Goal: Contribute content: Add original content to the website for others to see

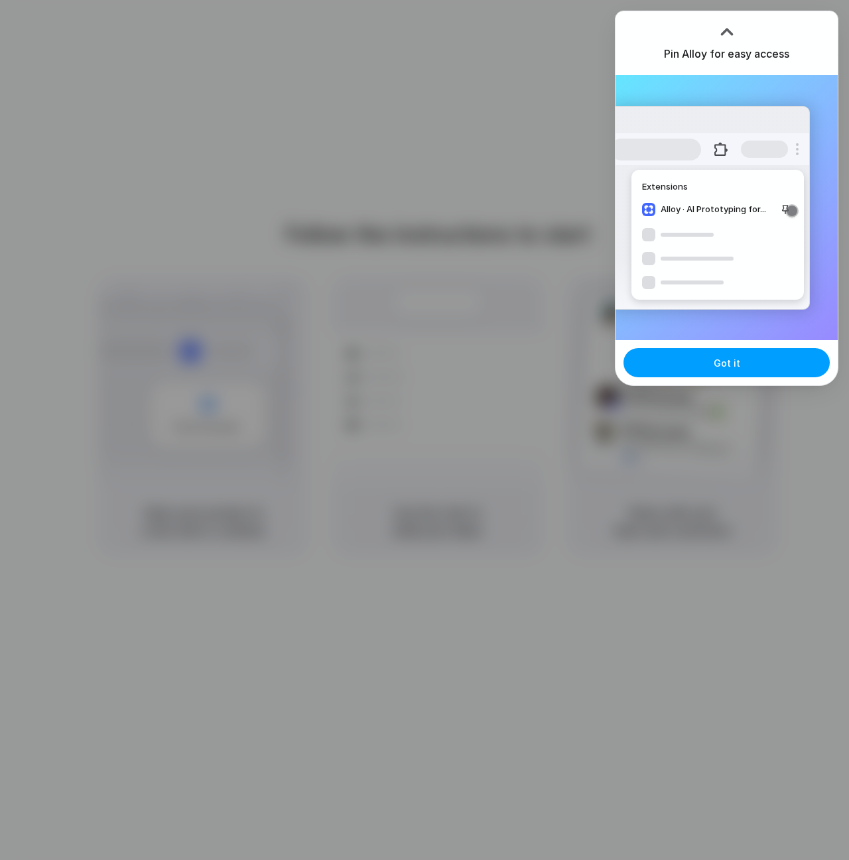
click at [706, 367] on button "Got it" at bounding box center [727, 362] width 206 height 29
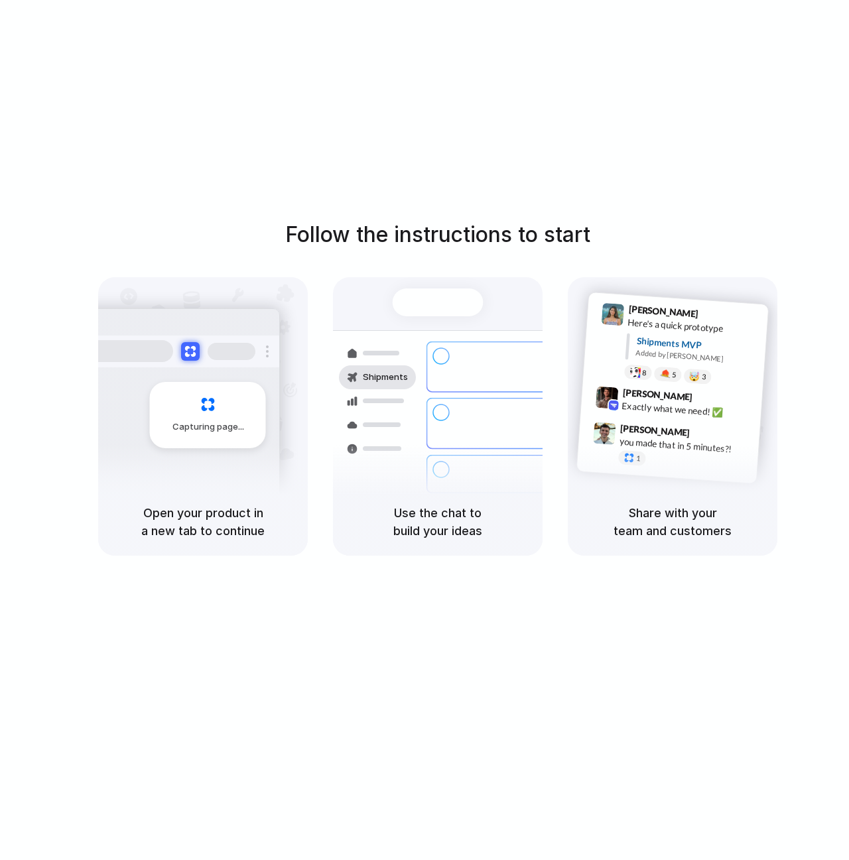
click at [254, 190] on div "Follow the instructions to start Capturing page Open your product in a new tab …" at bounding box center [438, 443] width 876 height 887
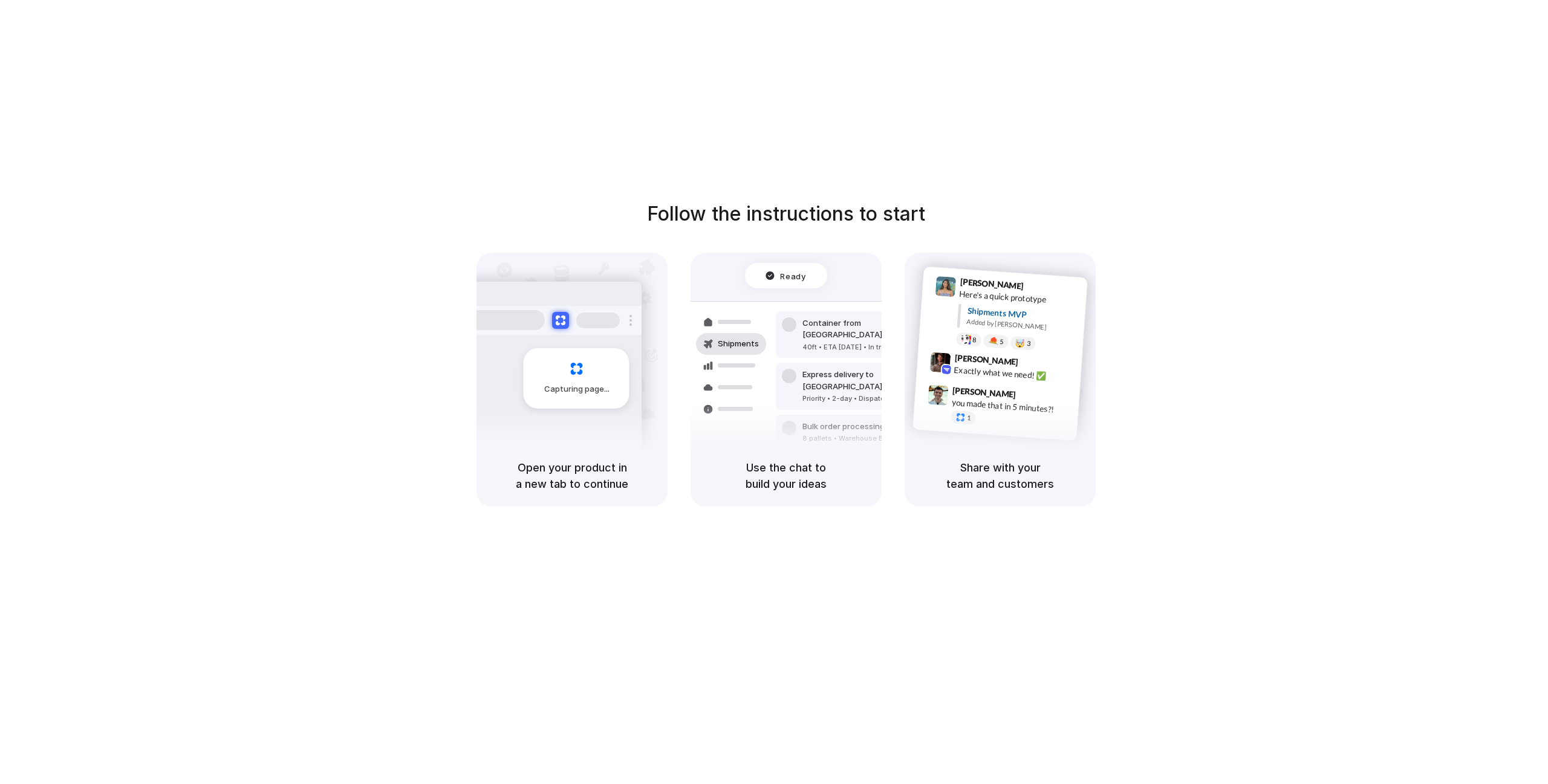
click at [773, 60] on div "Follow the instructions to start Capturing page Open your product in a new tab …" at bounding box center [786, 404] width 1573 height 809
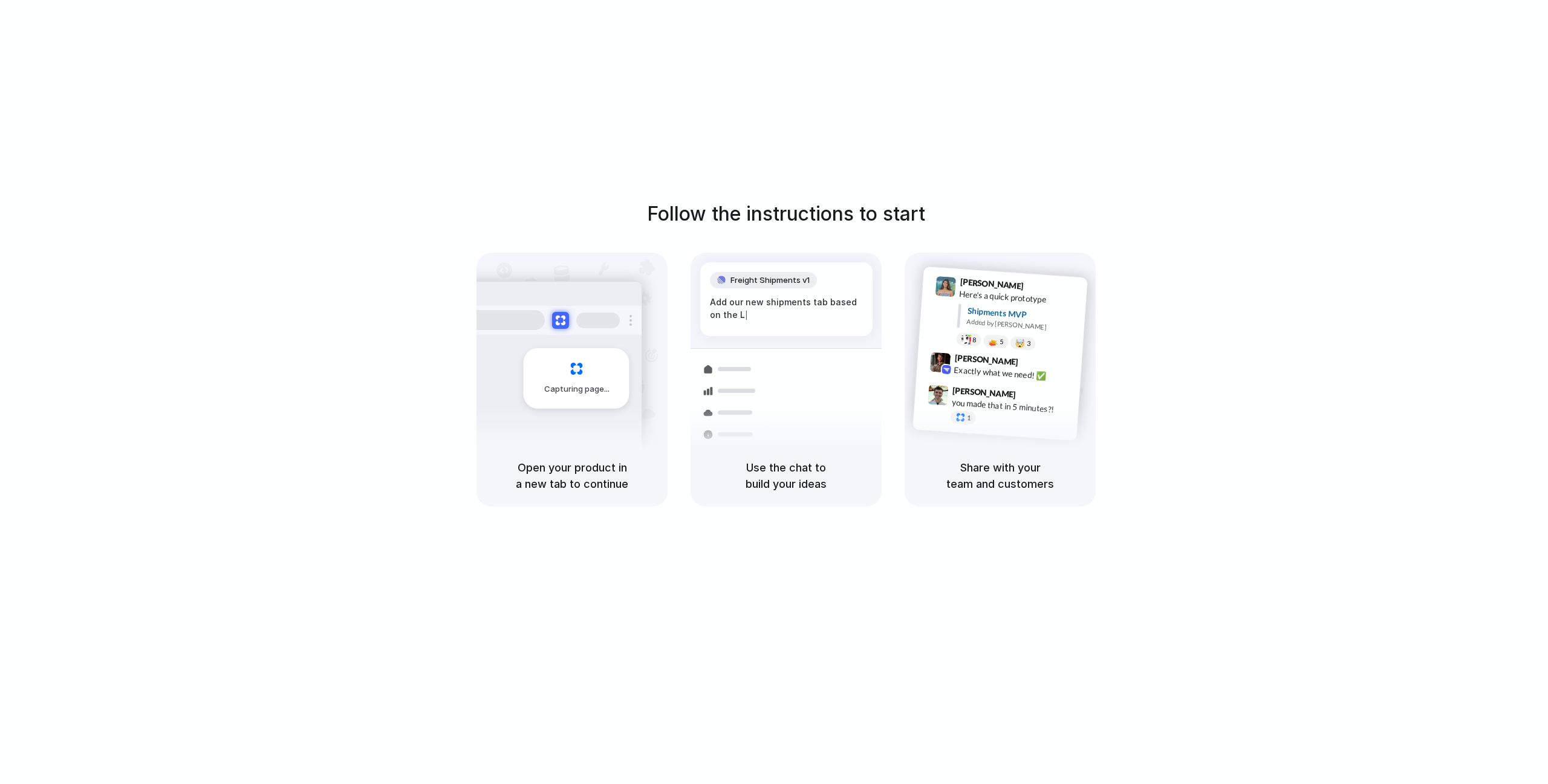
click at [754, 64] on div "Follow the instructions to start Capturing page Open your product in a new tab …" at bounding box center [786, 404] width 1573 height 809
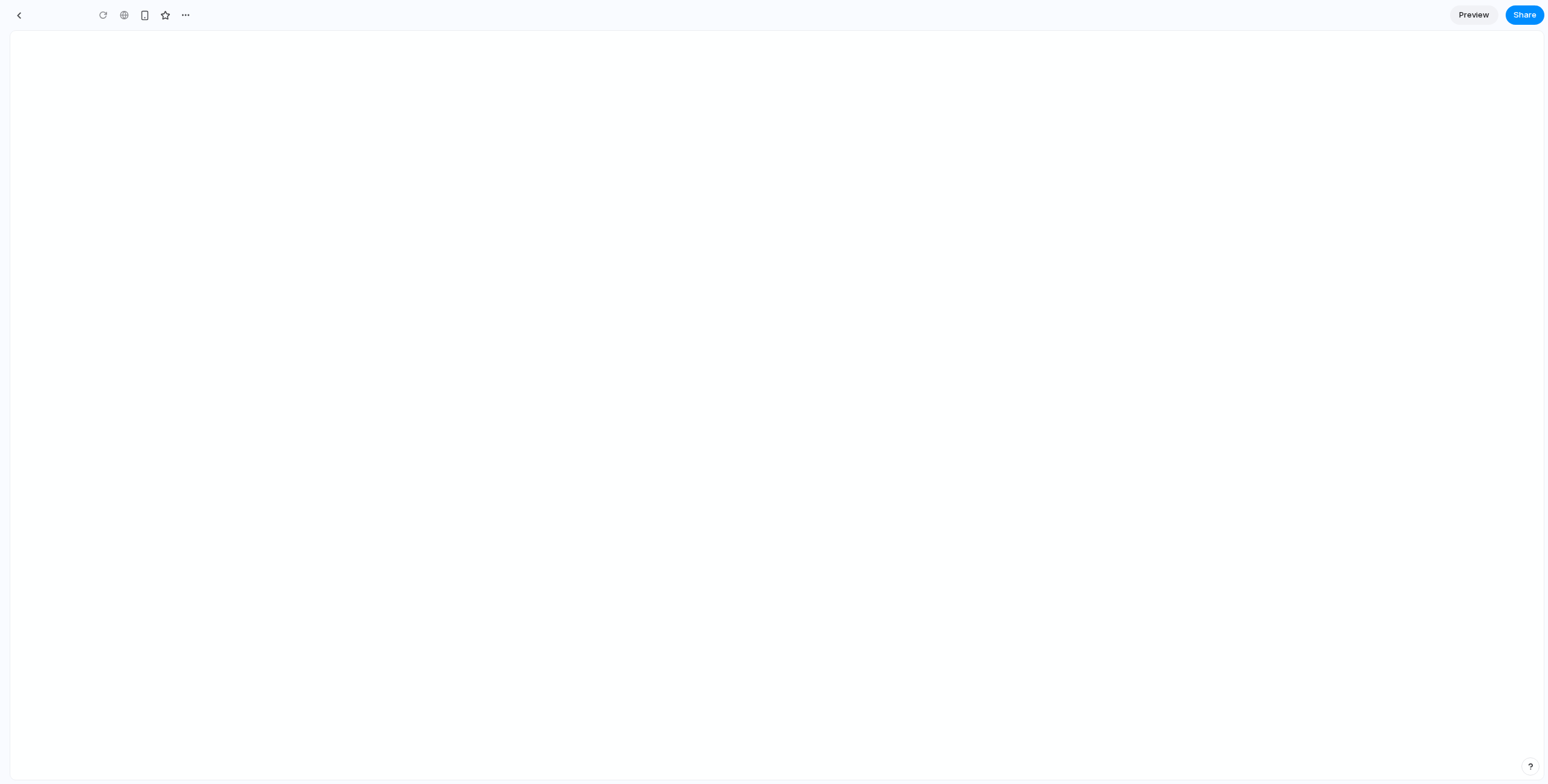
type input "**********"
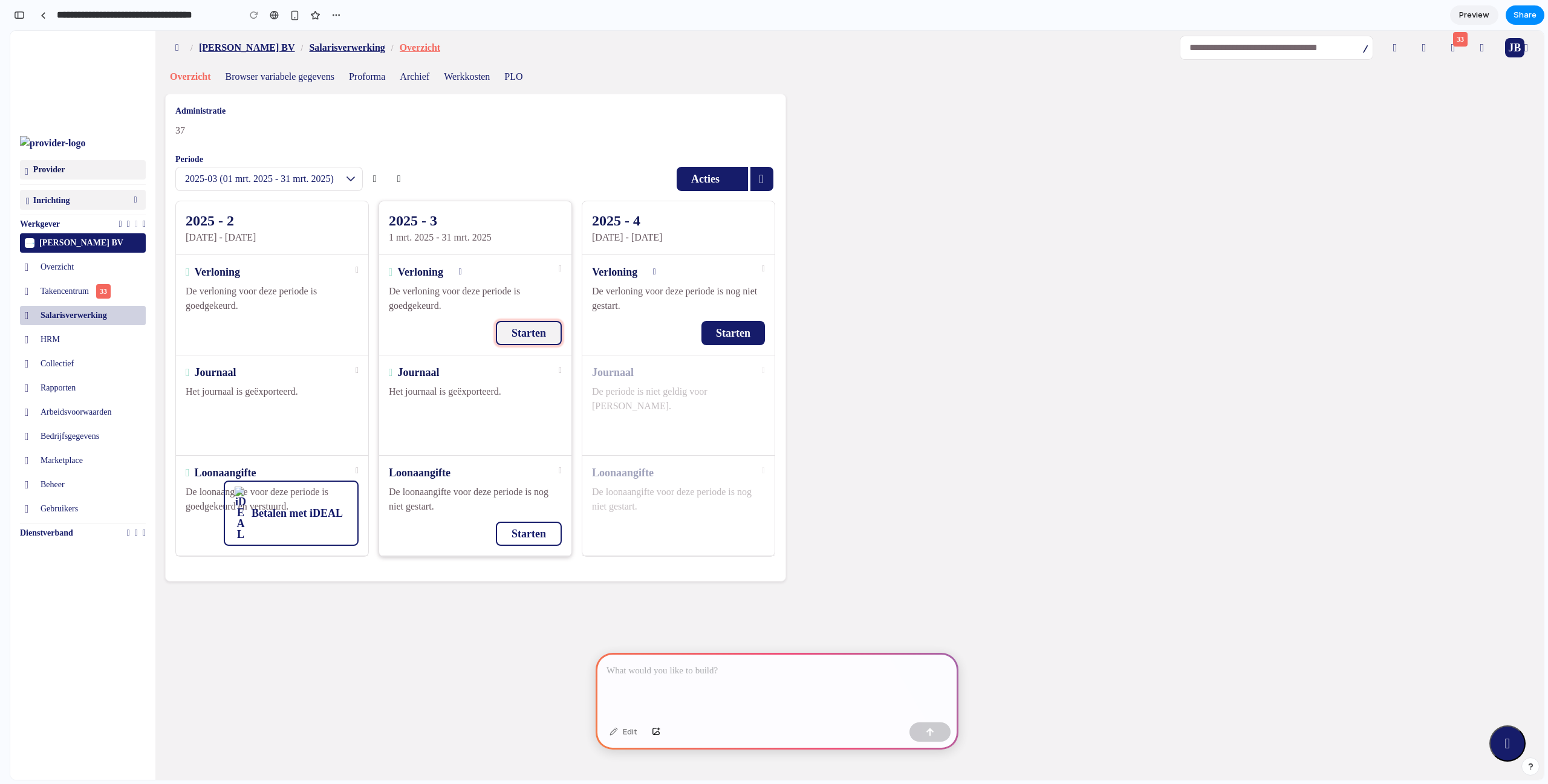
click at [538, 335] on button "Starten" at bounding box center [529, 333] width 66 height 25
click at [717, 335] on button "Starten" at bounding box center [733, 333] width 64 height 25
click at [558, 335] on button "Starten" at bounding box center [529, 333] width 66 height 25
click at [544, 339] on button "Starten" at bounding box center [529, 333] width 66 height 25
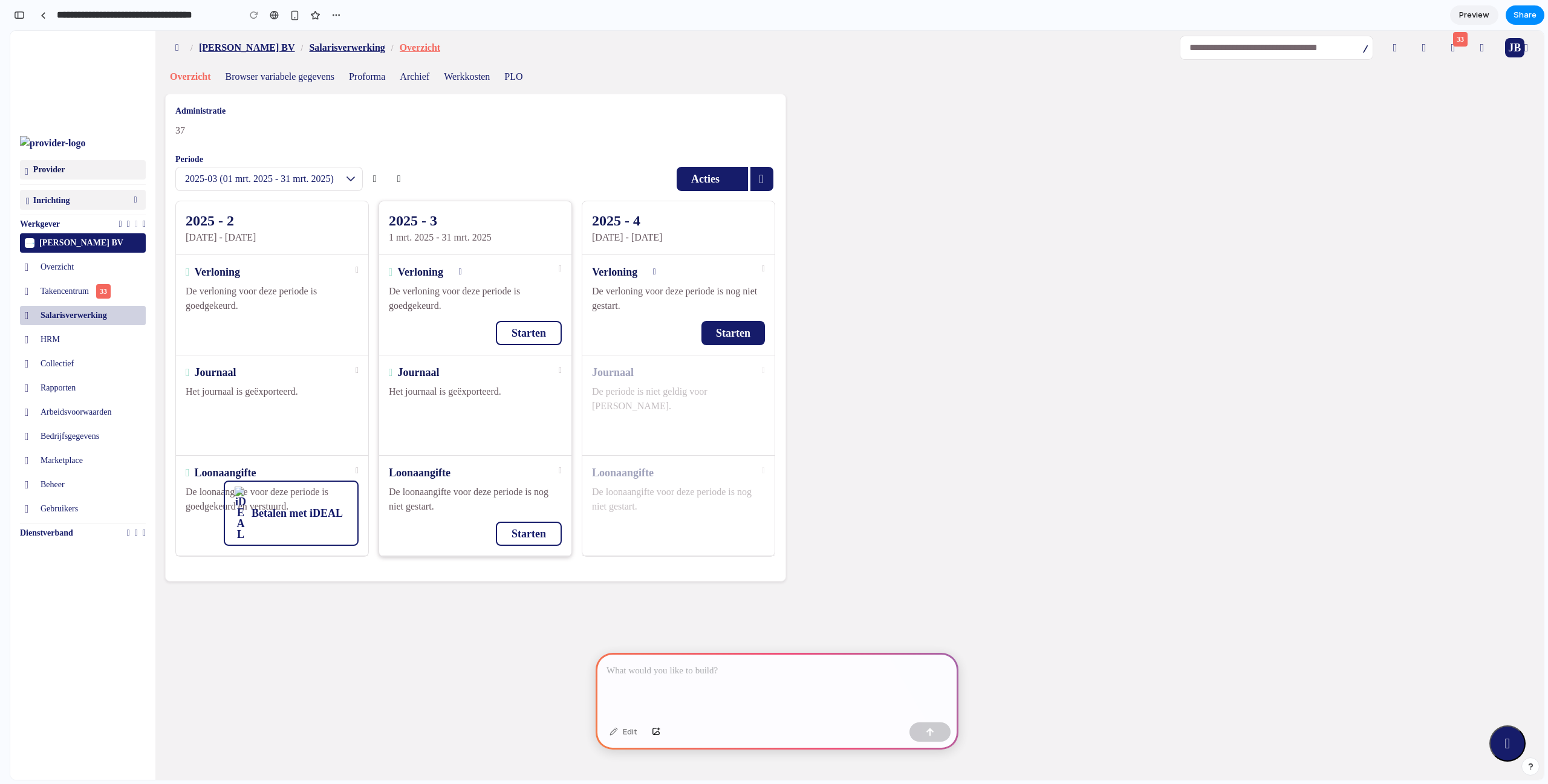
click at [647, 676] on div at bounding box center [777, 685] width 363 height 65
click at [638, 664] on p at bounding box center [777, 671] width 341 height 15
click at [1529, 46] on em at bounding box center [1526, 47] width 5 height 11
click at [1515, 46] on div "JB" at bounding box center [1514, 47] width 19 height 19
click at [672, 664] on p at bounding box center [777, 671] width 341 height 15
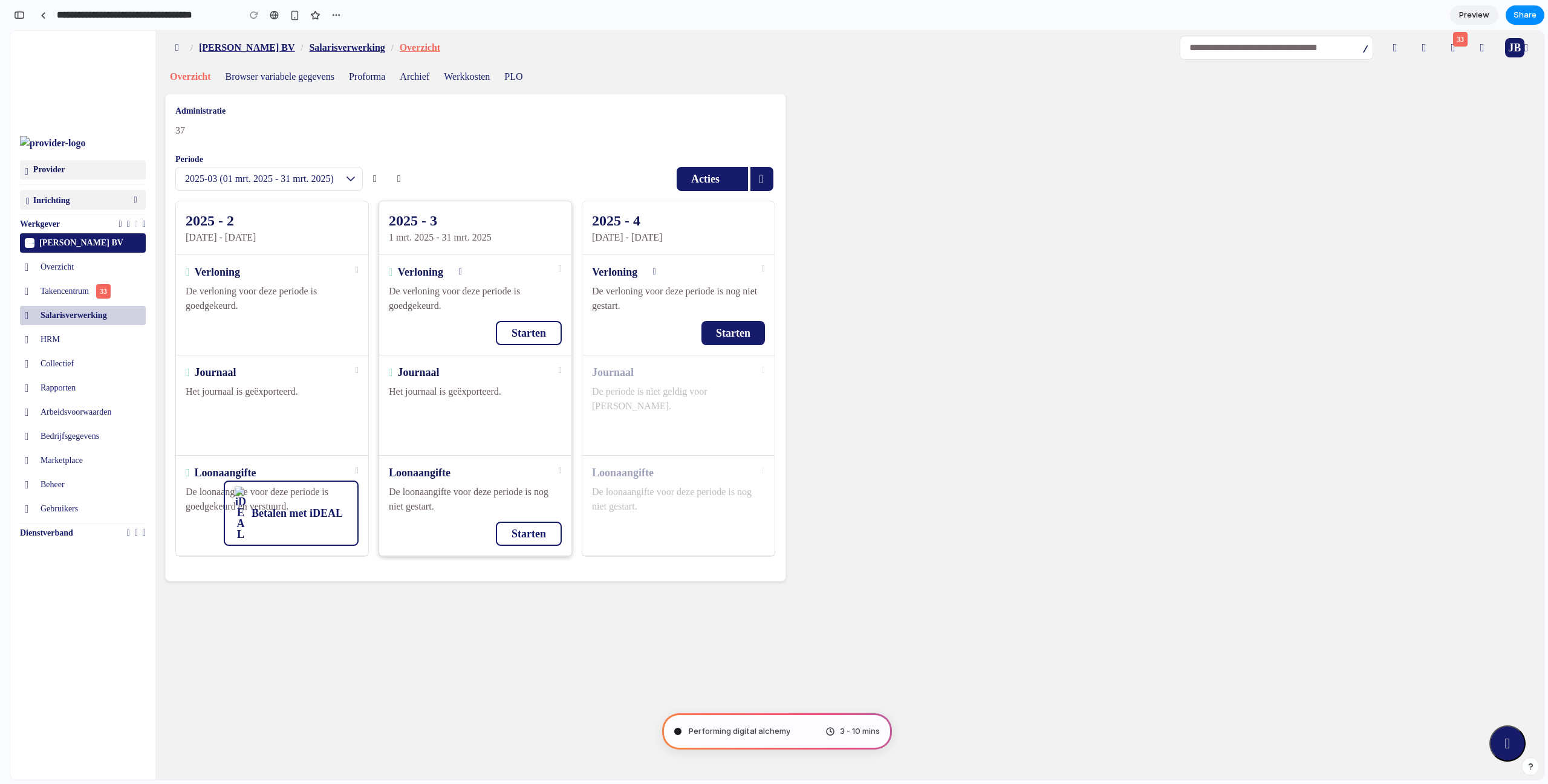
click at [823, 737] on div "Performing digital alchemy 3 - 10 mins" at bounding box center [777, 732] width 230 height 36
click at [825, 730] on div "3 - 10 mins" at bounding box center [852, 731] width 55 height 12
type input "**********"
